Goal: Transaction & Acquisition: Book appointment/travel/reservation

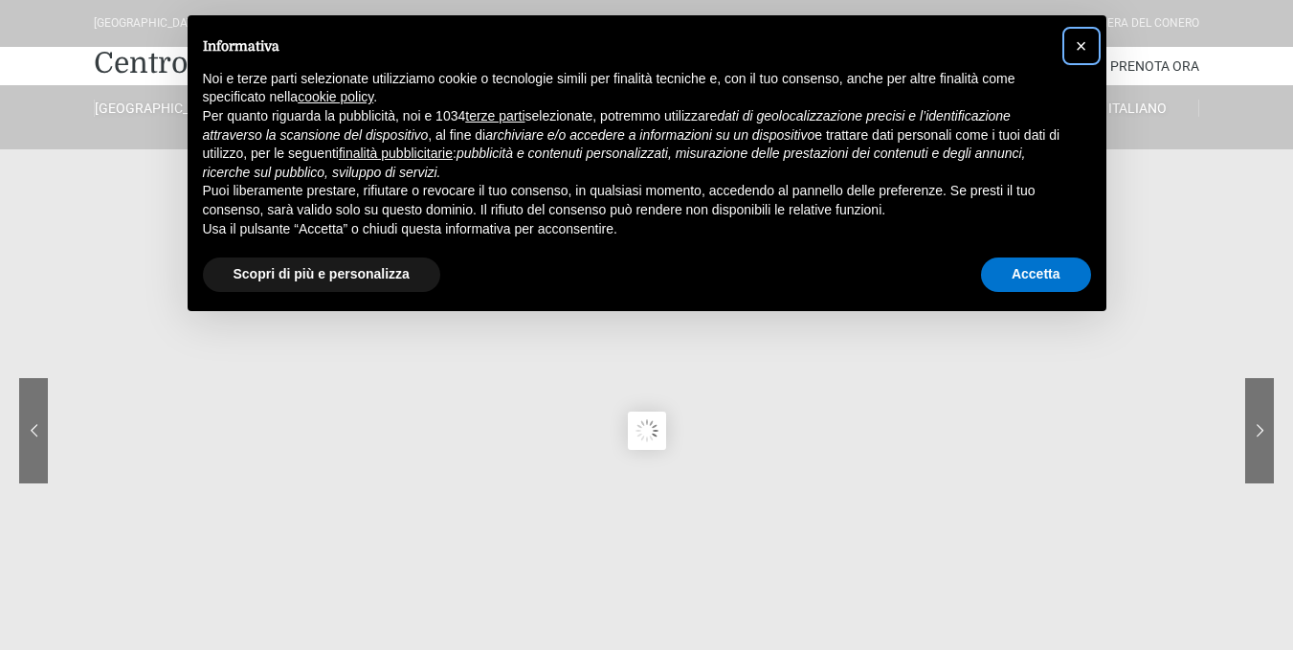
click at [1082, 43] on span "×" at bounding box center [1080, 45] width 11 height 21
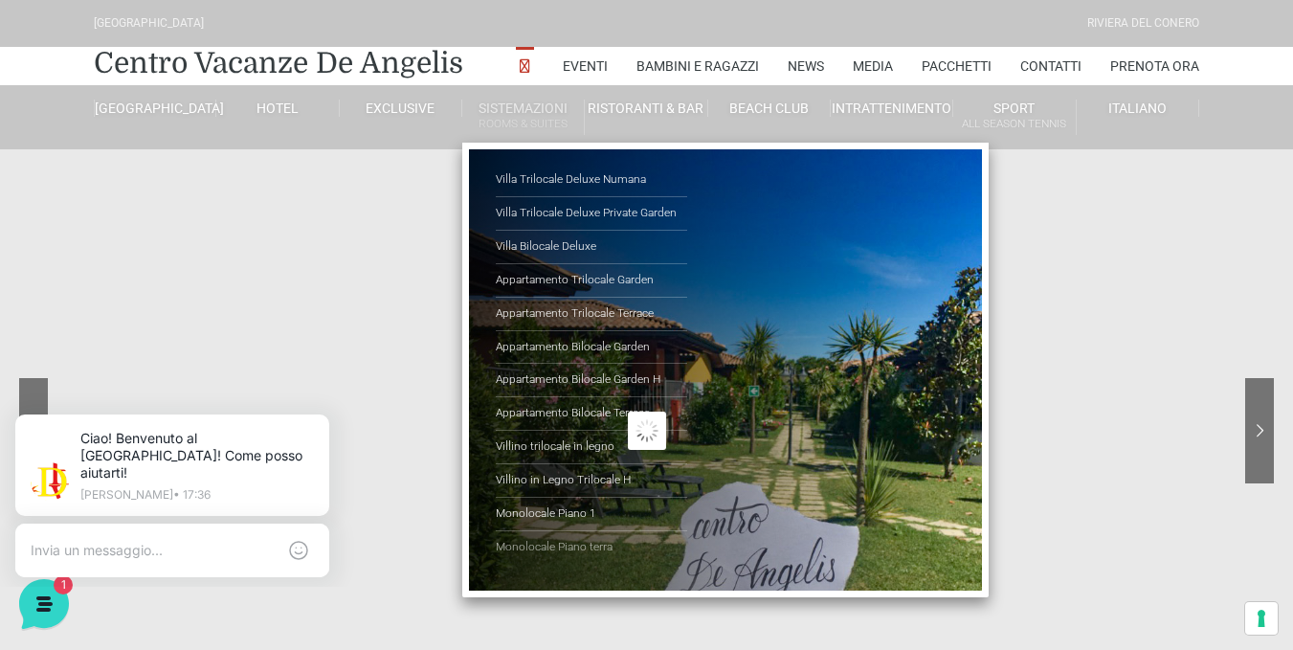
click at [563, 544] on link "Monolocale Piano terra" at bounding box center [591, 547] width 191 height 33
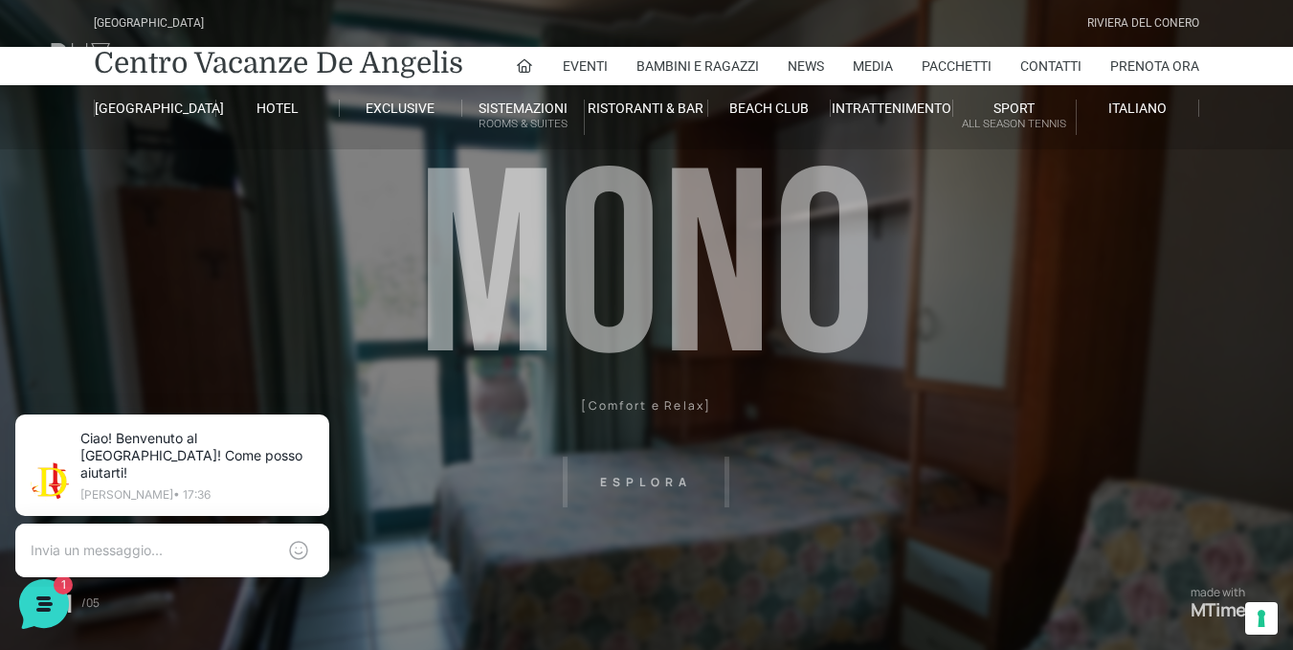
click at [661, 482] on header "Villaggio Hotel Resort Riviera Del Conero Centro Vacanze De Angelis Eventi Miss…" at bounding box center [646, 430] width 1293 height 861
click at [620, 475] on header "Villaggio Hotel Resort Riviera Del Conero Centro Vacanze De Angelis Eventi Miss…" at bounding box center [646, 430] width 1293 height 861
click at [662, 405] on header "Villaggio Hotel Resort Riviera Del Conero Centro Vacanze De Angelis Eventi Miss…" at bounding box center [646, 430] width 1293 height 861
click at [669, 287] on header "Villaggio Hotel Resort Riviera Del Conero Centro Vacanze De Angelis Eventi Miss…" at bounding box center [646, 430] width 1293 height 861
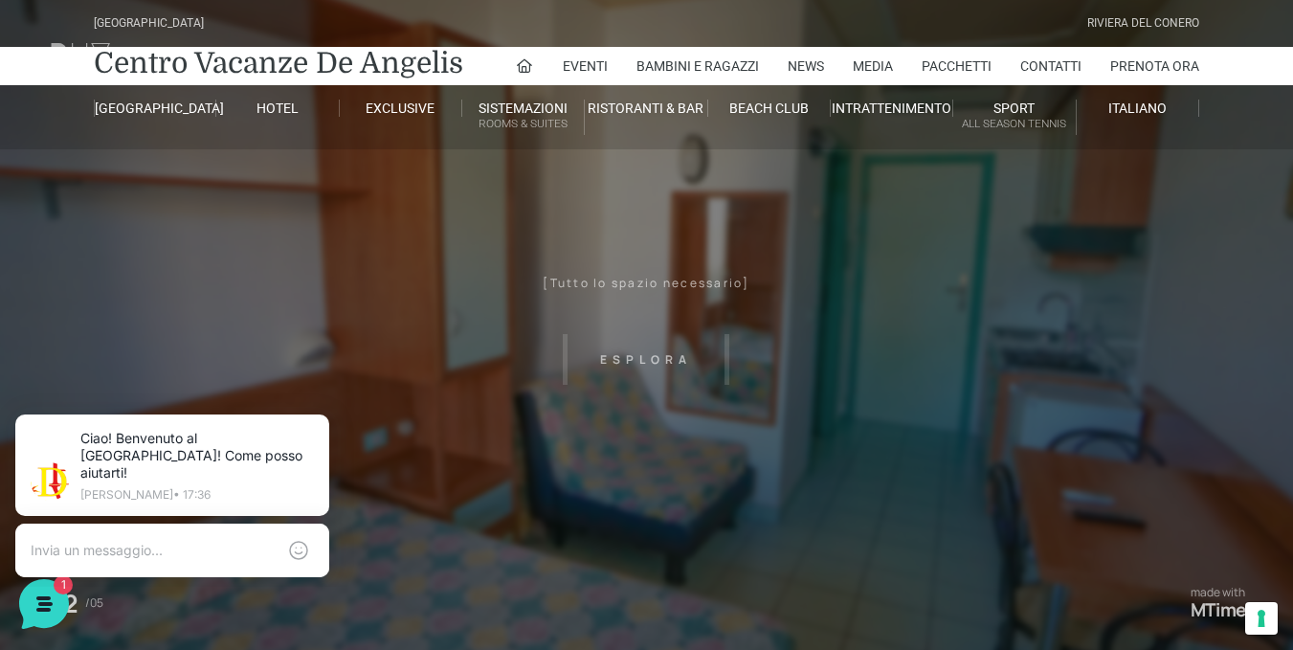
drag, startPoint x: 794, startPoint y: 480, endPoint x: 428, endPoint y: 486, distance: 366.5
click at [428, 486] on header "Villaggio Hotel Resort Riviera Del Conero Centro Vacanze De Angelis Eventi Miss…" at bounding box center [646, 430] width 1293 height 861
click at [650, 361] on header "Villaggio Hotel Resort Riviera Del Conero Centro Vacanze De Angelis Eventi Miss…" at bounding box center [646, 430] width 1293 height 861
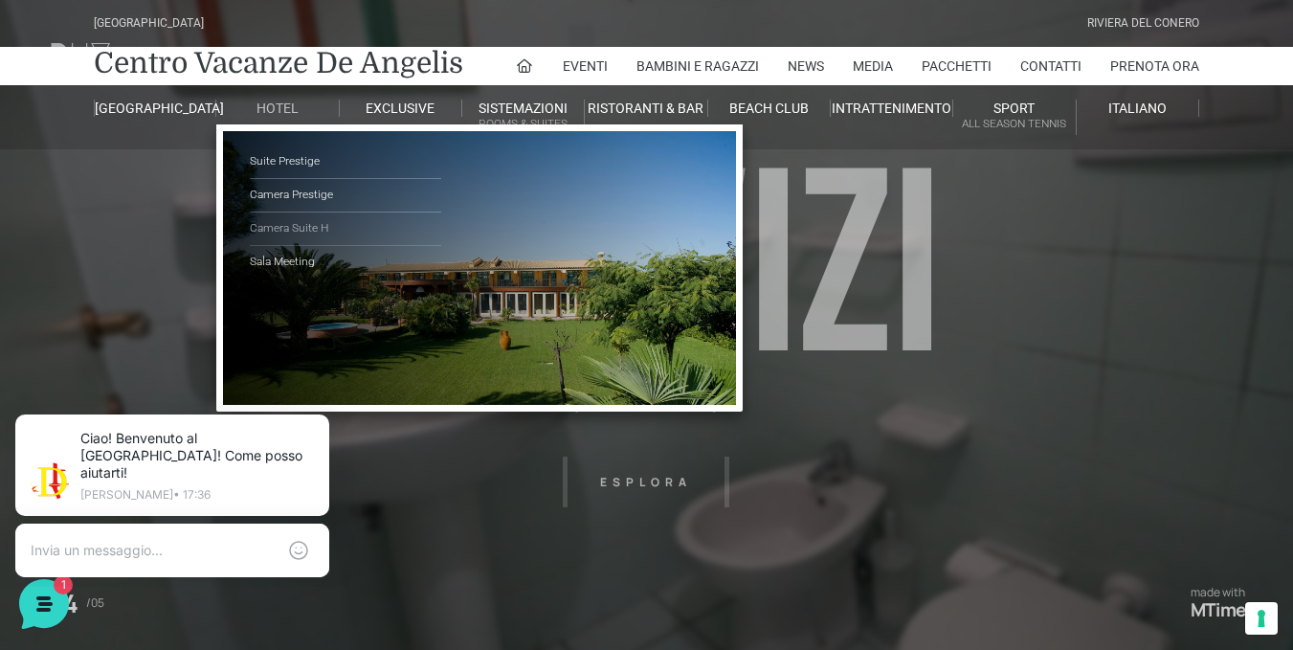
click at [282, 228] on link "Camera Suite H" at bounding box center [345, 228] width 191 height 33
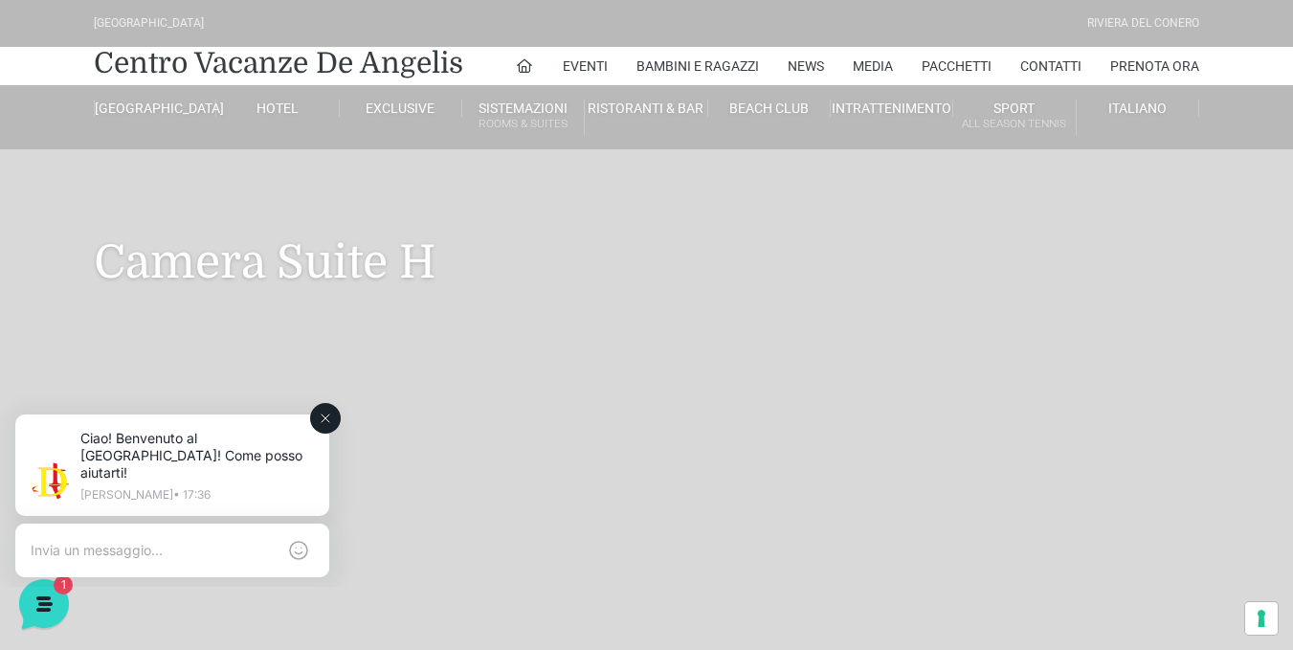
click at [160, 523] on div at bounding box center [172, 550] width 314 height 54
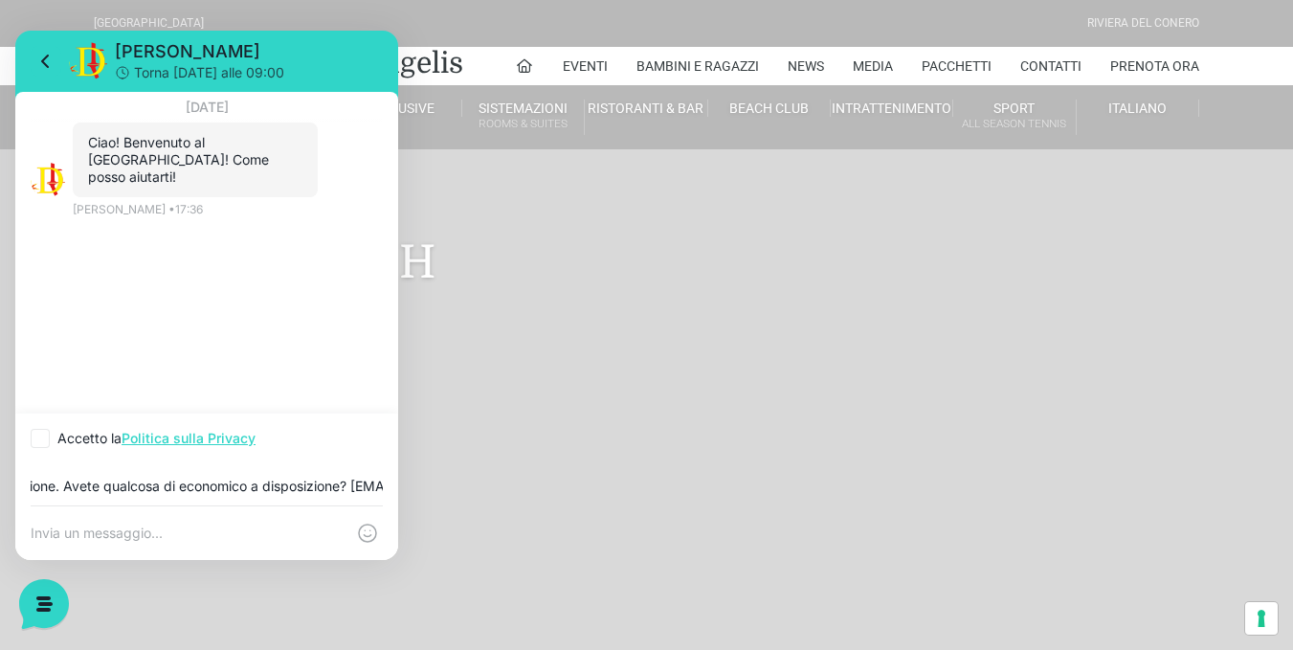
scroll to position [0, 1768]
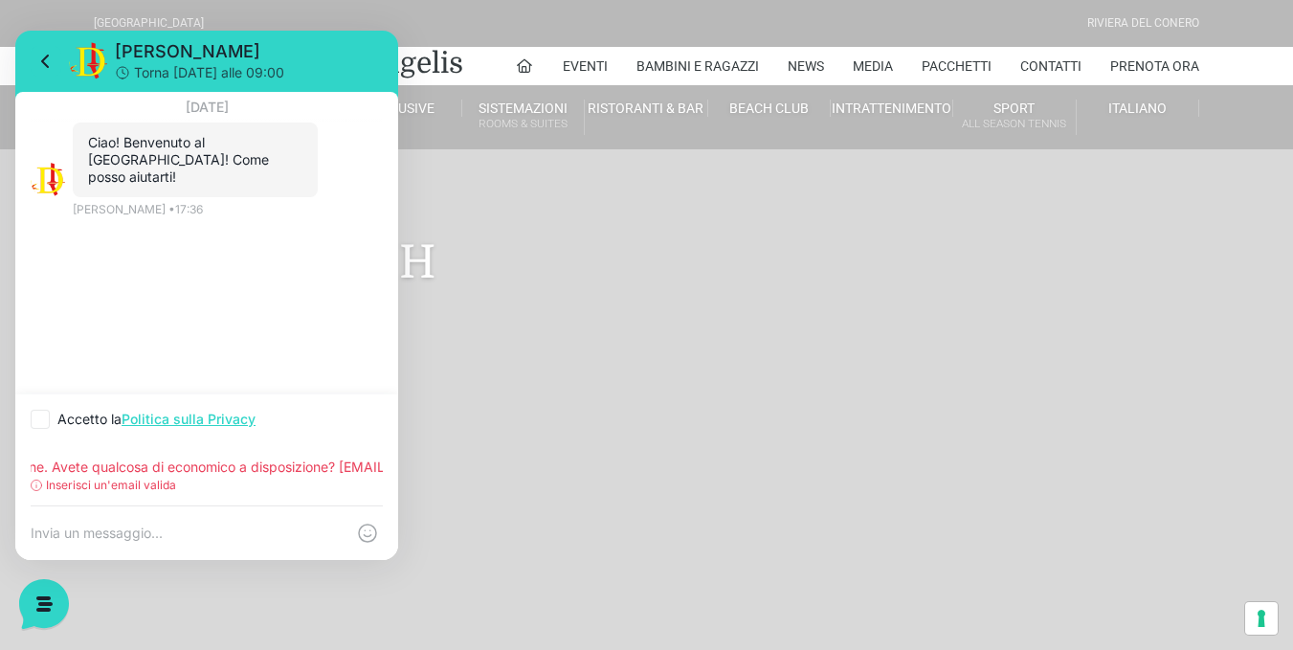
type input "Gentilissimi buon pomeriggio, sono [PERSON_NAME] il vicario generale della Dioc…"
click at [153, 485] on p "Inserisci un'email valida" at bounding box center [111, 484] width 130 height 17
click at [41, 487] on circle at bounding box center [37, 485] width 11 height 11
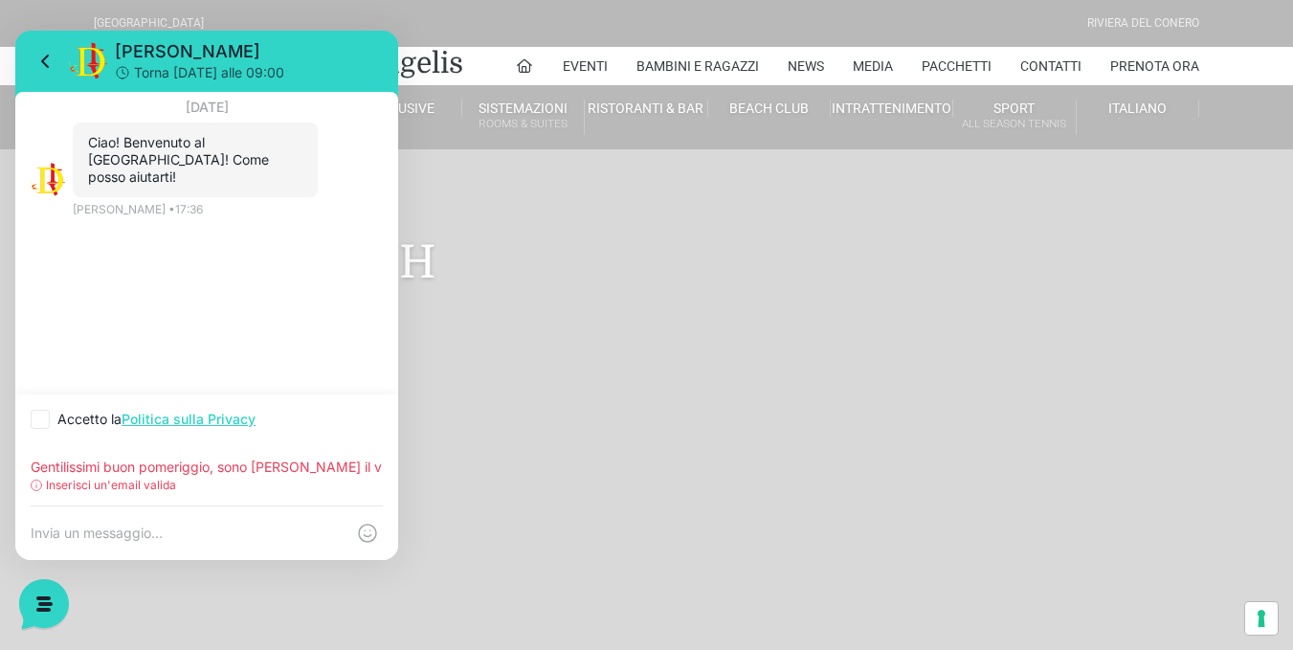
click at [36, 486] on icon at bounding box center [36, 486] width 0 height 3
click at [131, 478] on p "Inserisci un'email valida" at bounding box center [111, 484] width 130 height 17
drag, startPoint x: 31, startPoint y: 468, endPoint x: 432, endPoint y: 505, distance: 403.6
click html "[PERSON_NAME] [DATE] alle 09:00 [DATE] Ciao! Benvenuto al [GEOGRAPHIC_DATA]! Co…"
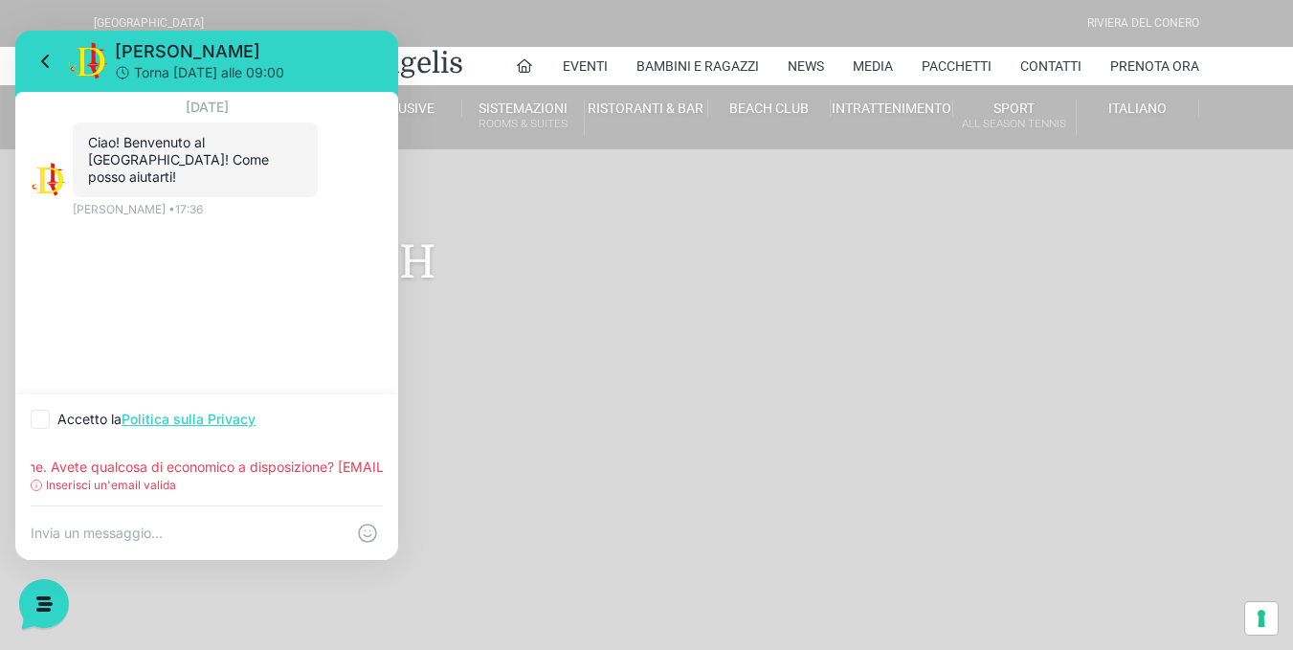
scroll to position [0, 0]
paste textarea "Gentilissimi buon pomeriggio, sono [PERSON_NAME] il vicario generale della Dioc…"
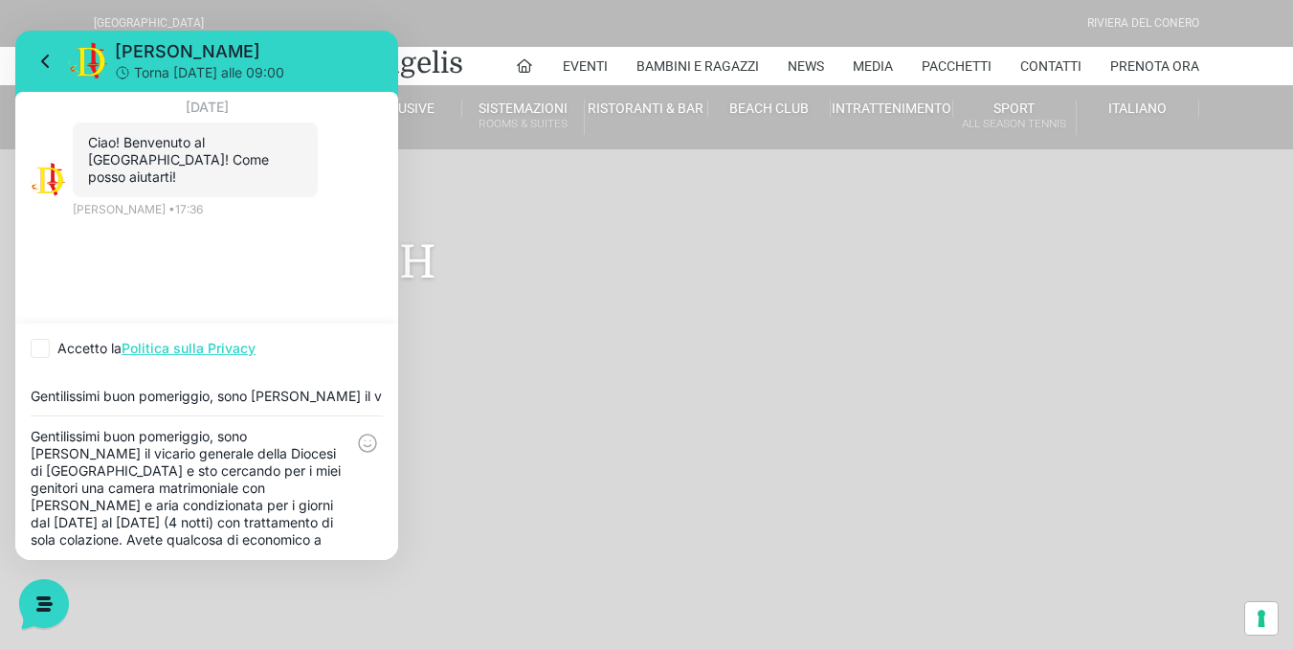
type textarea "Gentilissimi buon pomeriggio, sono [PERSON_NAME] il vicario generale della Dioc…"
drag, startPoint x: 31, startPoint y: 397, endPoint x: 460, endPoint y: 399, distance: 429.6
click html "[PERSON_NAME] [DATE] alle 09:00 [DATE] Ciao! Benvenuto al [GEOGRAPHIC_DATA]! Co…"
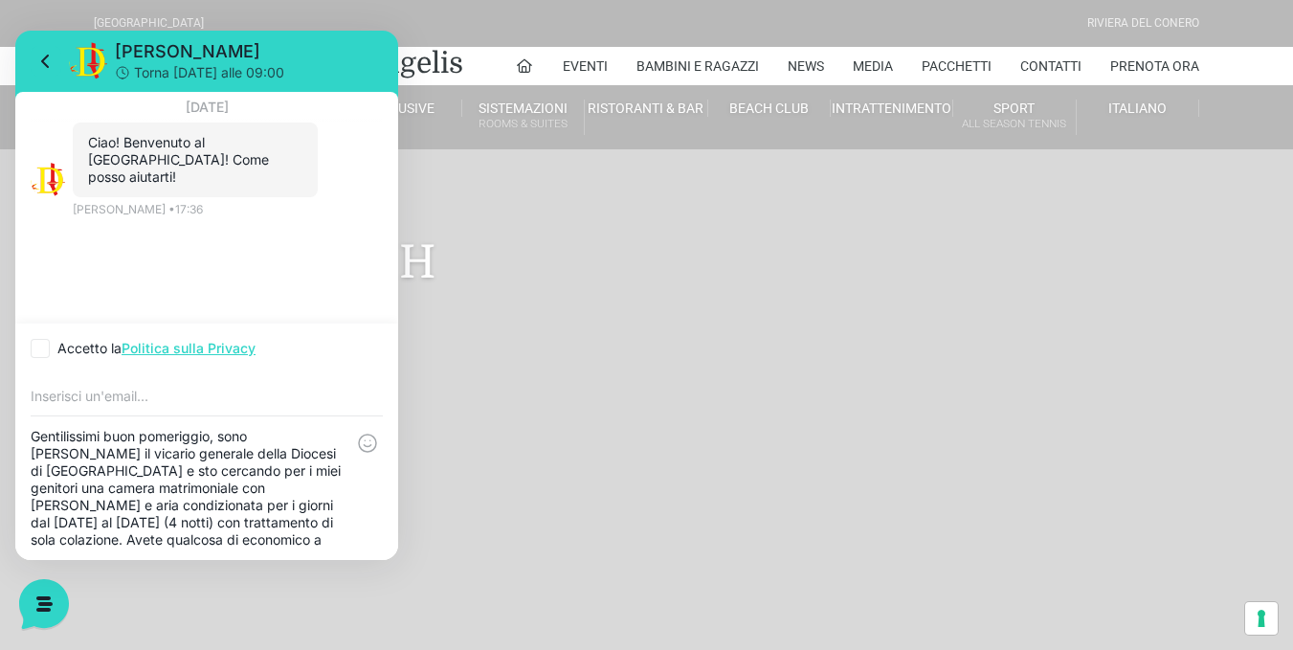
click at [261, 403] on div at bounding box center [206, 394] width 383 height 42
click at [268, 402] on input "email" at bounding box center [207, 395] width 352 height 15
type input "[EMAIL_ADDRESS][DOMAIN_NAME]"
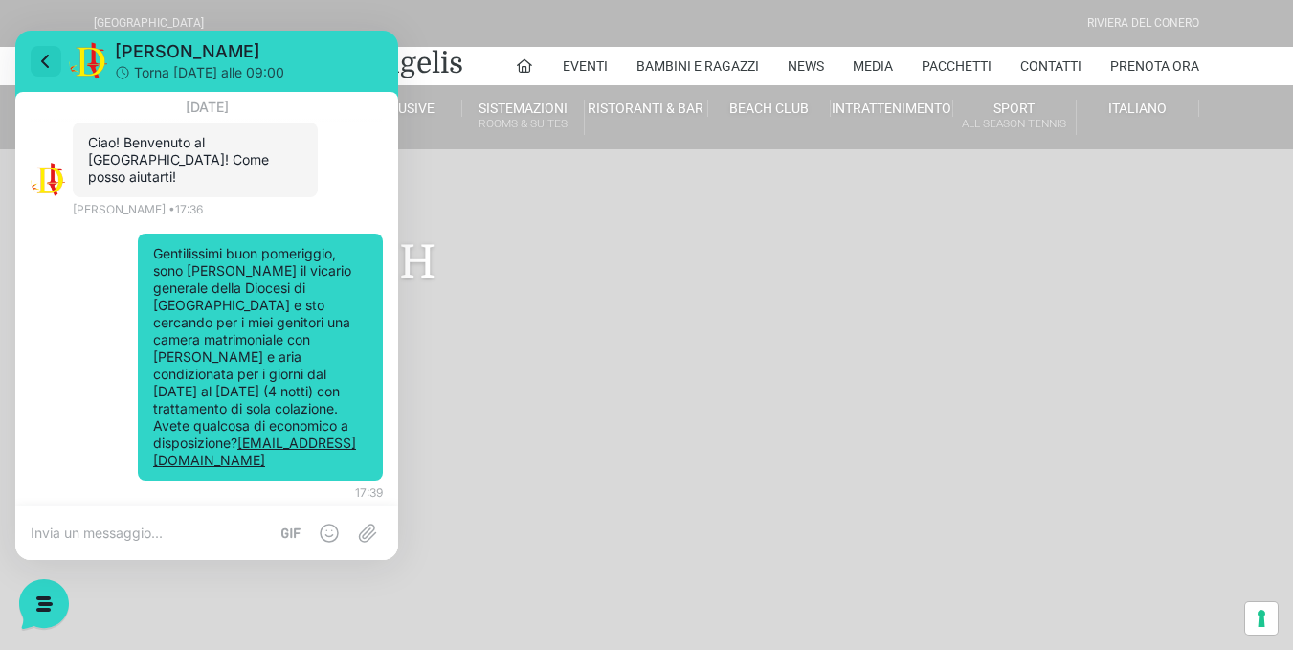
click at [47, 60] on icon at bounding box center [45, 61] width 23 height 23
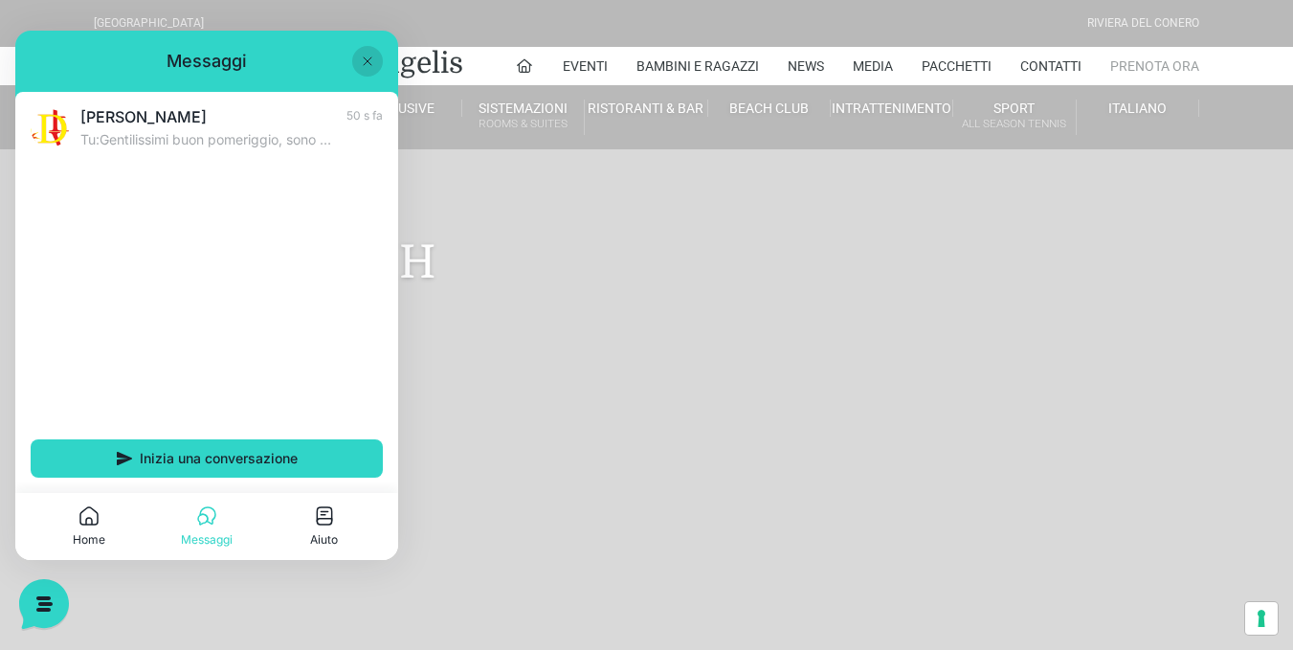
click at [1141, 66] on link "Prenota Ora" at bounding box center [1154, 66] width 89 height 38
